Goal: Information Seeking & Learning: Learn about a topic

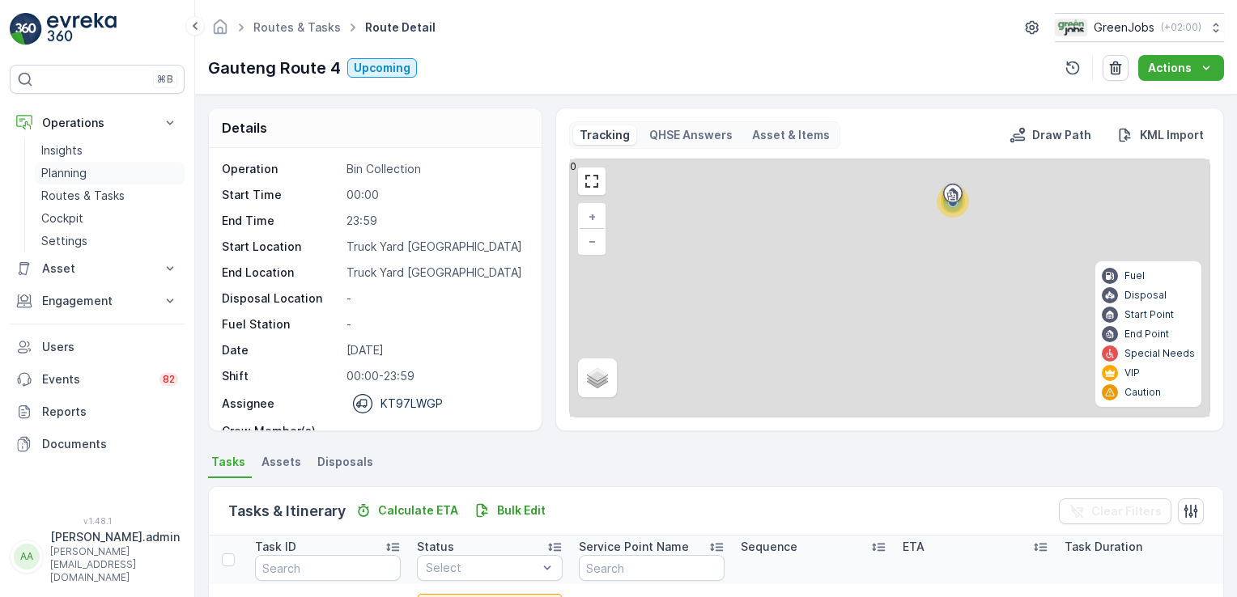
drag, startPoint x: 0, startPoint y: 0, endPoint x: 55, endPoint y: 170, distance: 178.7
click at [55, 170] on p "Planning" at bounding box center [63, 173] width 45 height 16
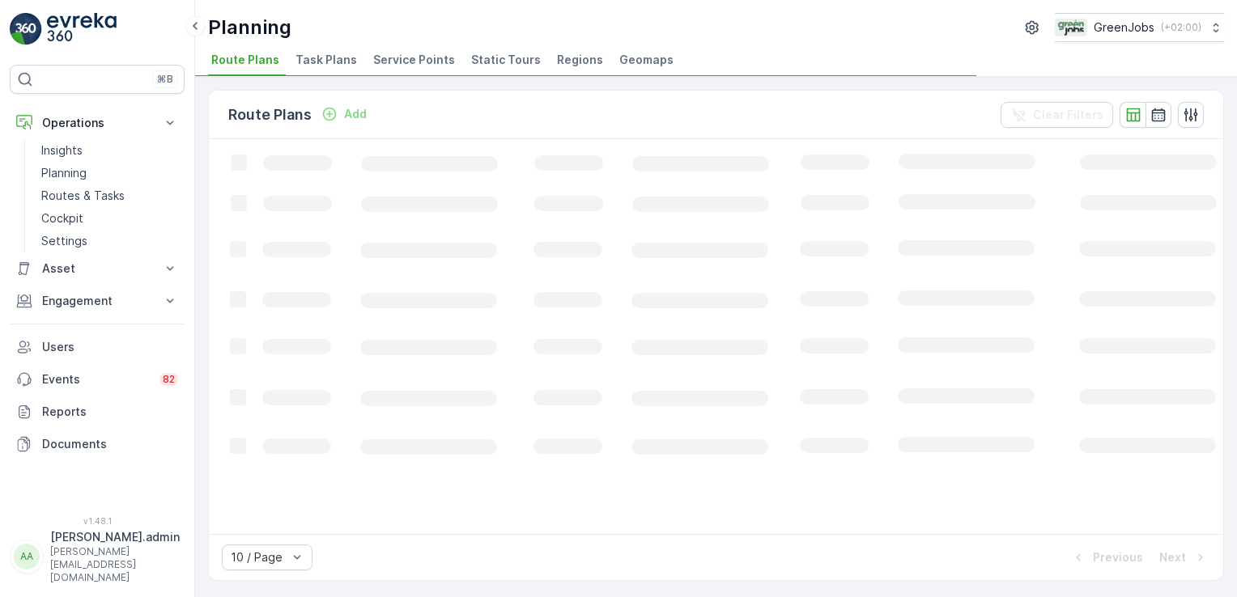
click at [422, 66] on span "Service Points" at bounding box center [414, 60] width 82 height 16
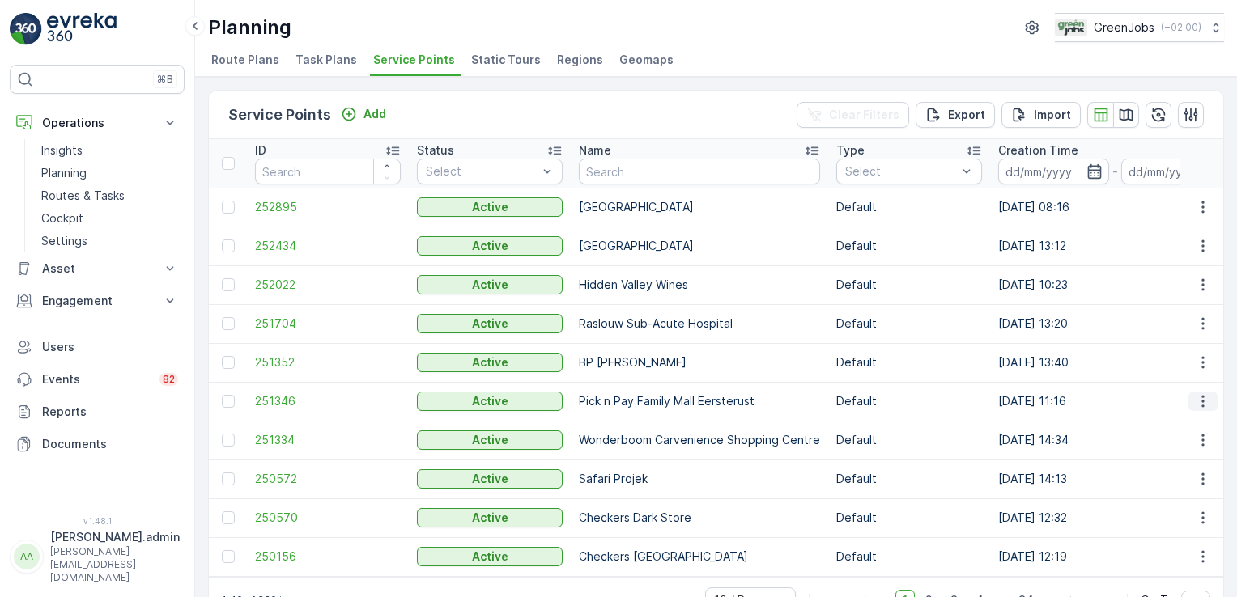
click at [1204, 407] on icon "button" at bounding box center [1203, 401] width 16 height 16
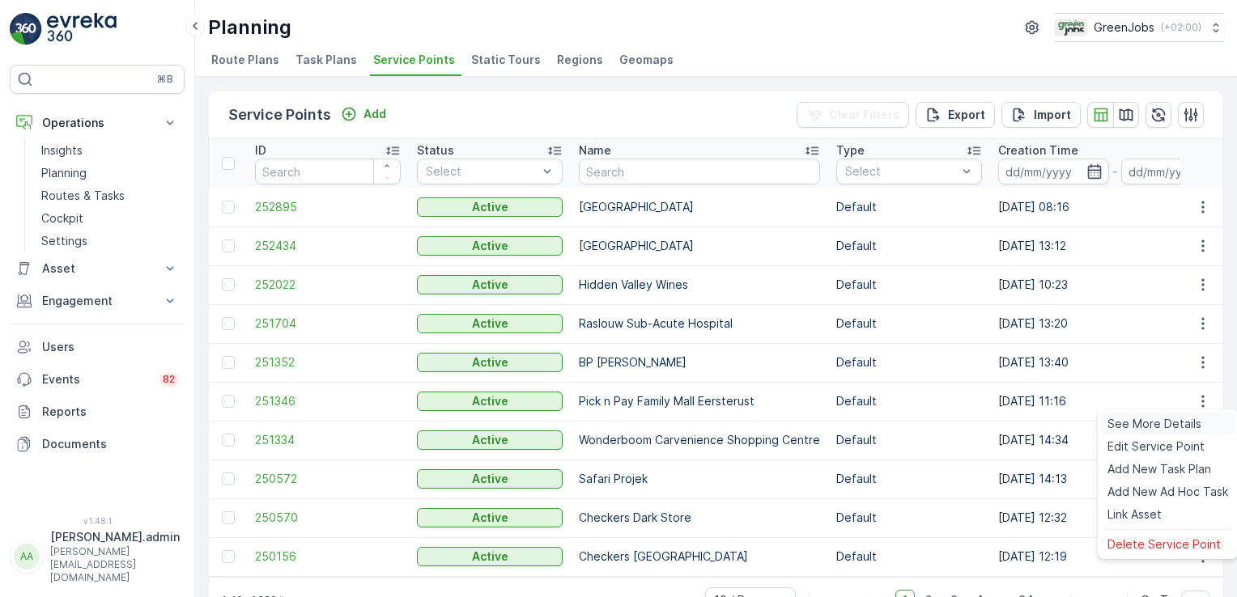
click at [1195, 428] on span "See More Details" at bounding box center [1154, 424] width 94 height 16
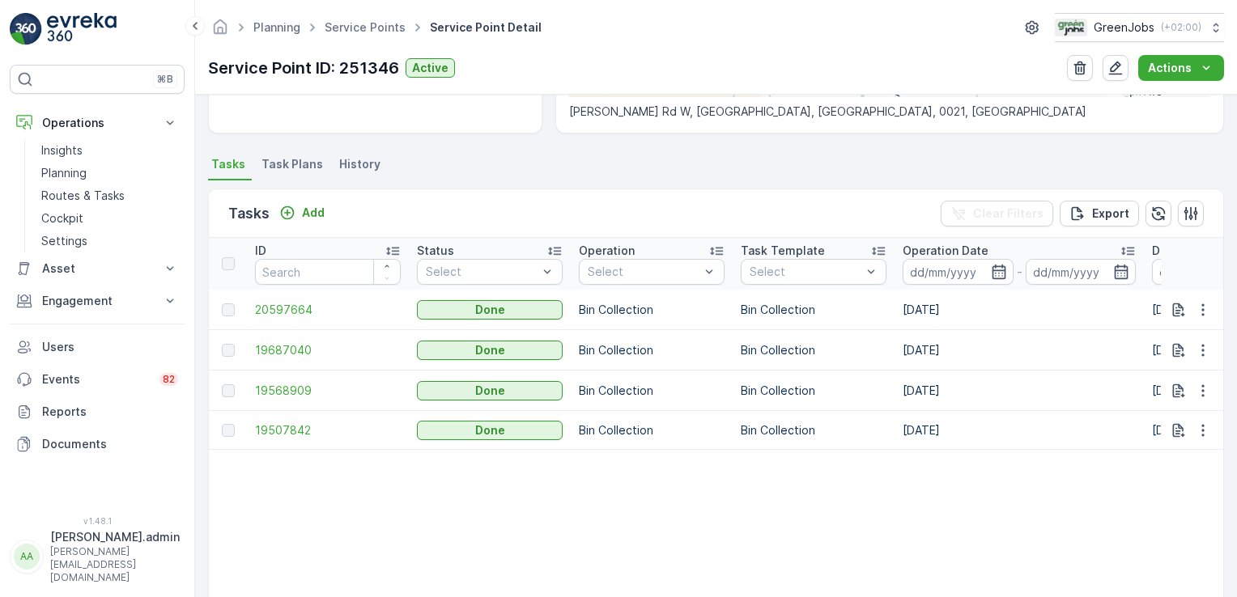
scroll to position [435, 0]
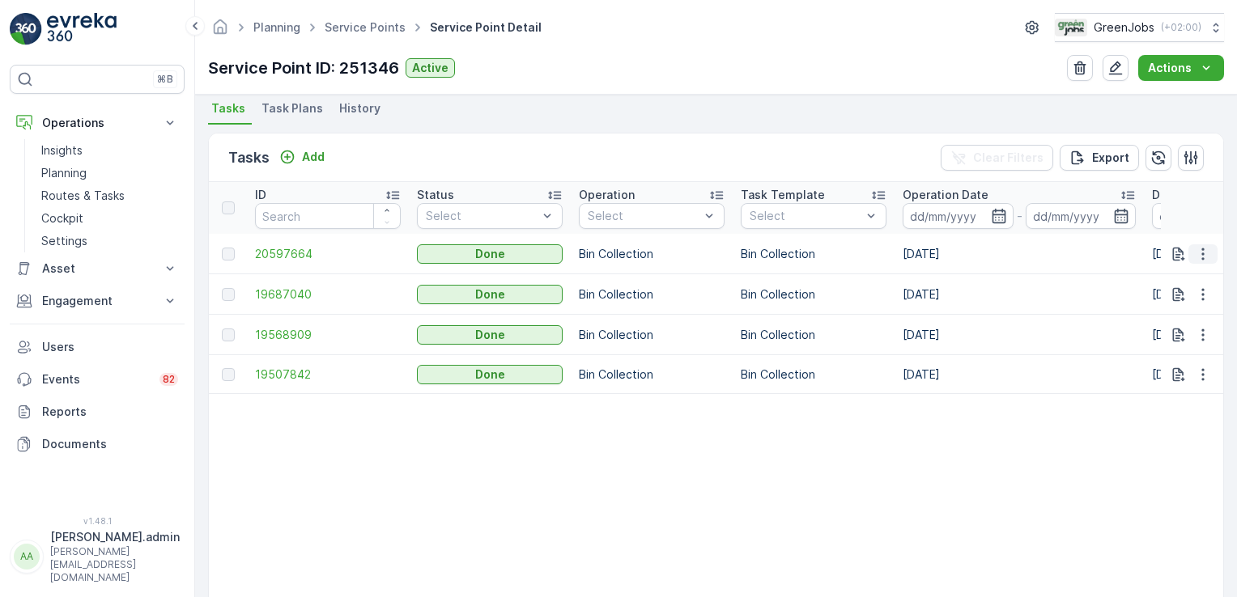
click at [1195, 252] on icon "button" at bounding box center [1203, 254] width 16 height 16
click at [1178, 281] on span "See More Details" at bounding box center [1183, 276] width 94 height 16
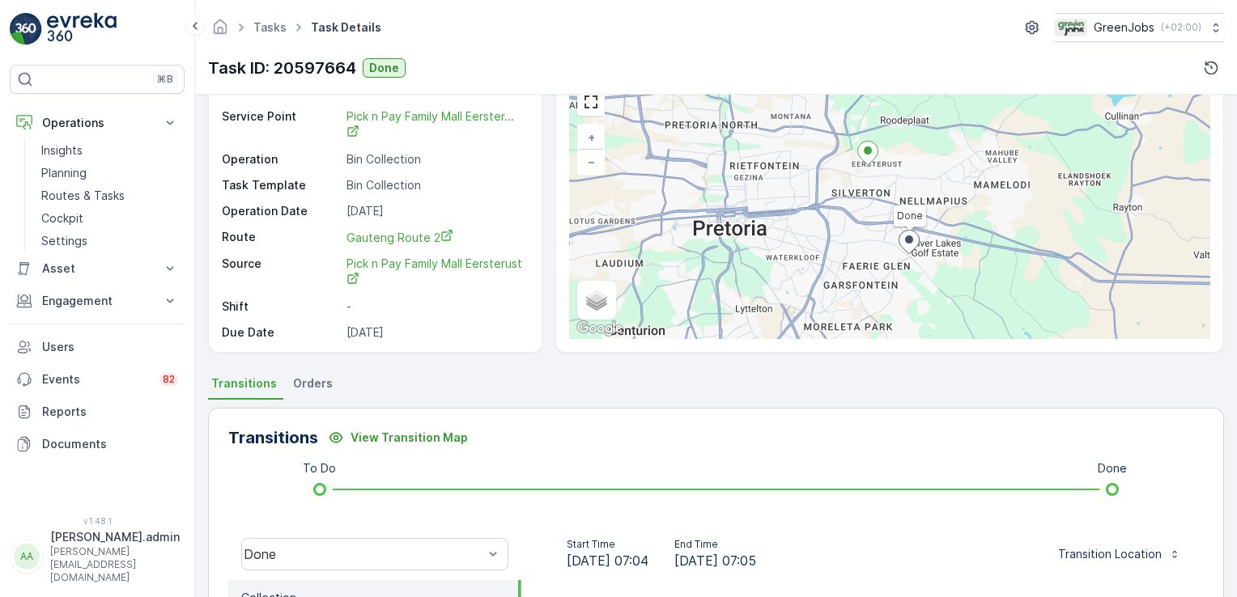
scroll to position [77, 0]
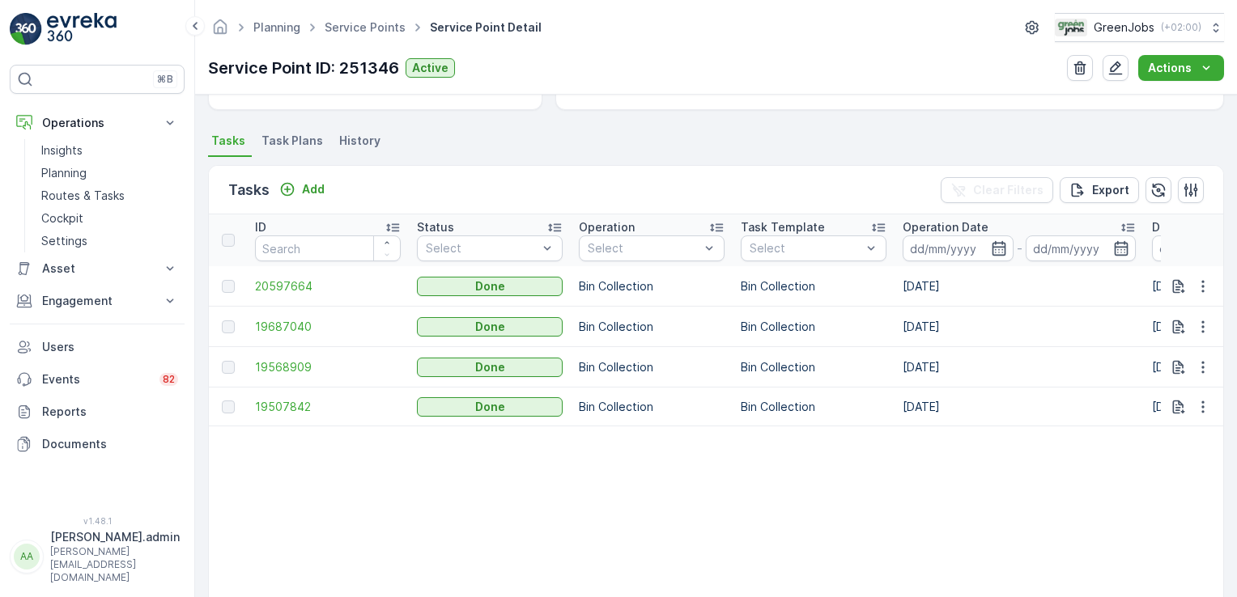
scroll to position [404, 0]
